Goal: Task Accomplishment & Management: Manage account settings

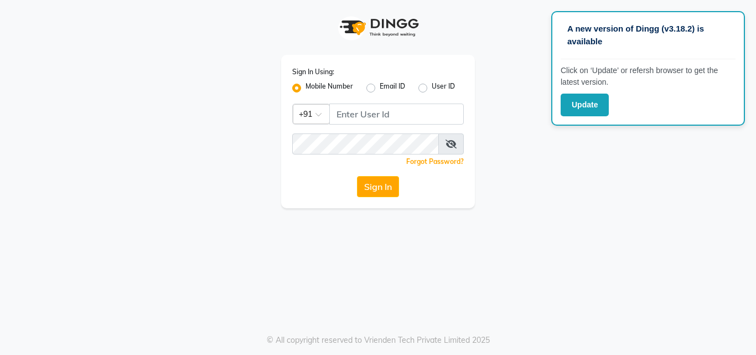
click at [531, 235] on div "A new version of Dingg (v3.18.2) is available Click on ‘Update’ or refersh brow…" at bounding box center [378, 177] width 756 height 355
click at [349, 108] on input "Username" at bounding box center [396, 113] width 134 height 21
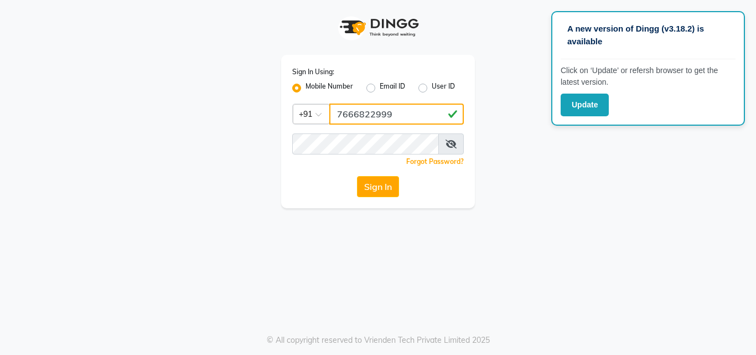
type input "7666822999"
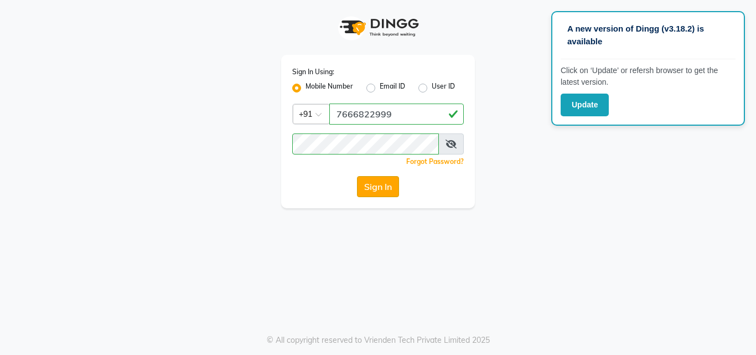
click at [380, 190] on button "Sign In" at bounding box center [378, 186] width 42 height 21
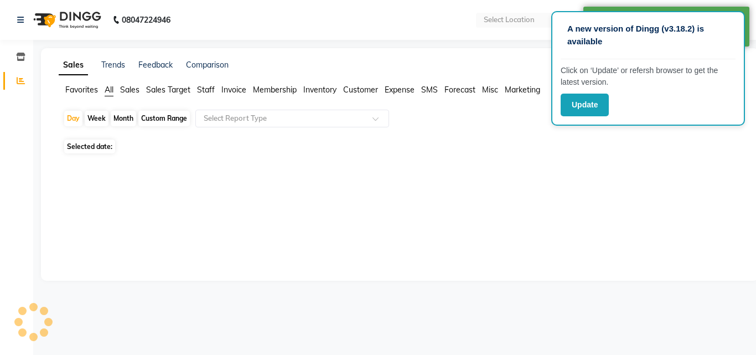
select select "en"
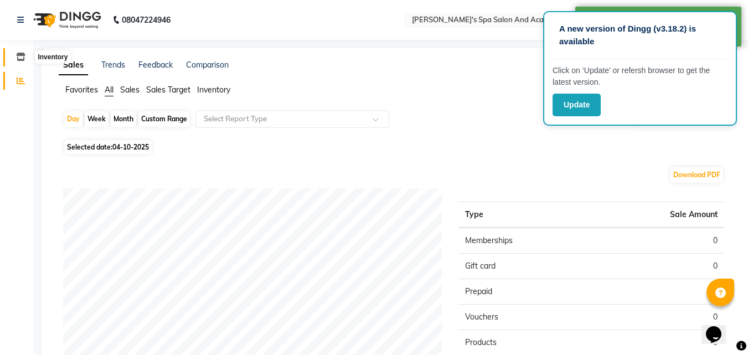
click at [23, 55] on icon at bounding box center [20, 57] width 9 height 8
select select
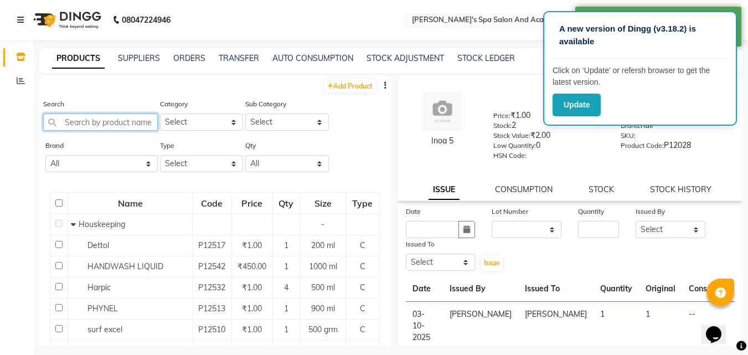
click at [93, 124] on input "text" at bounding box center [100, 121] width 115 height 17
click at [94, 124] on input "text" at bounding box center [100, 121] width 115 height 17
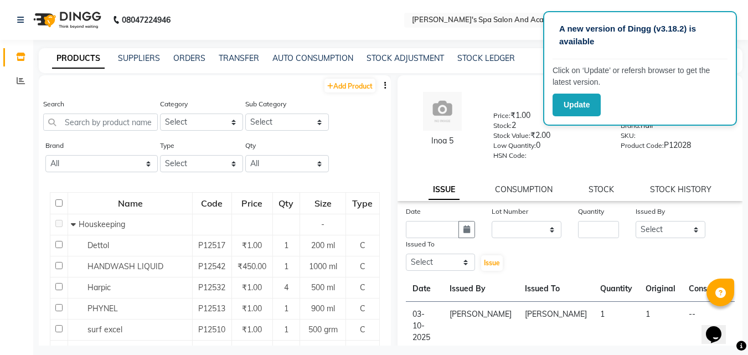
click at [249, 92] on div "Add Product" at bounding box center [215, 84] width 352 height 18
click at [249, 91] on div "Add Product" at bounding box center [215, 84] width 352 height 18
click at [263, 88] on div "Add Product" at bounding box center [215, 84] width 352 height 18
click at [505, 127] on label "Stock:" at bounding box center [502, 126] width 18 height 10
